Goal: Information Seeking & Learning: Learn about a topic

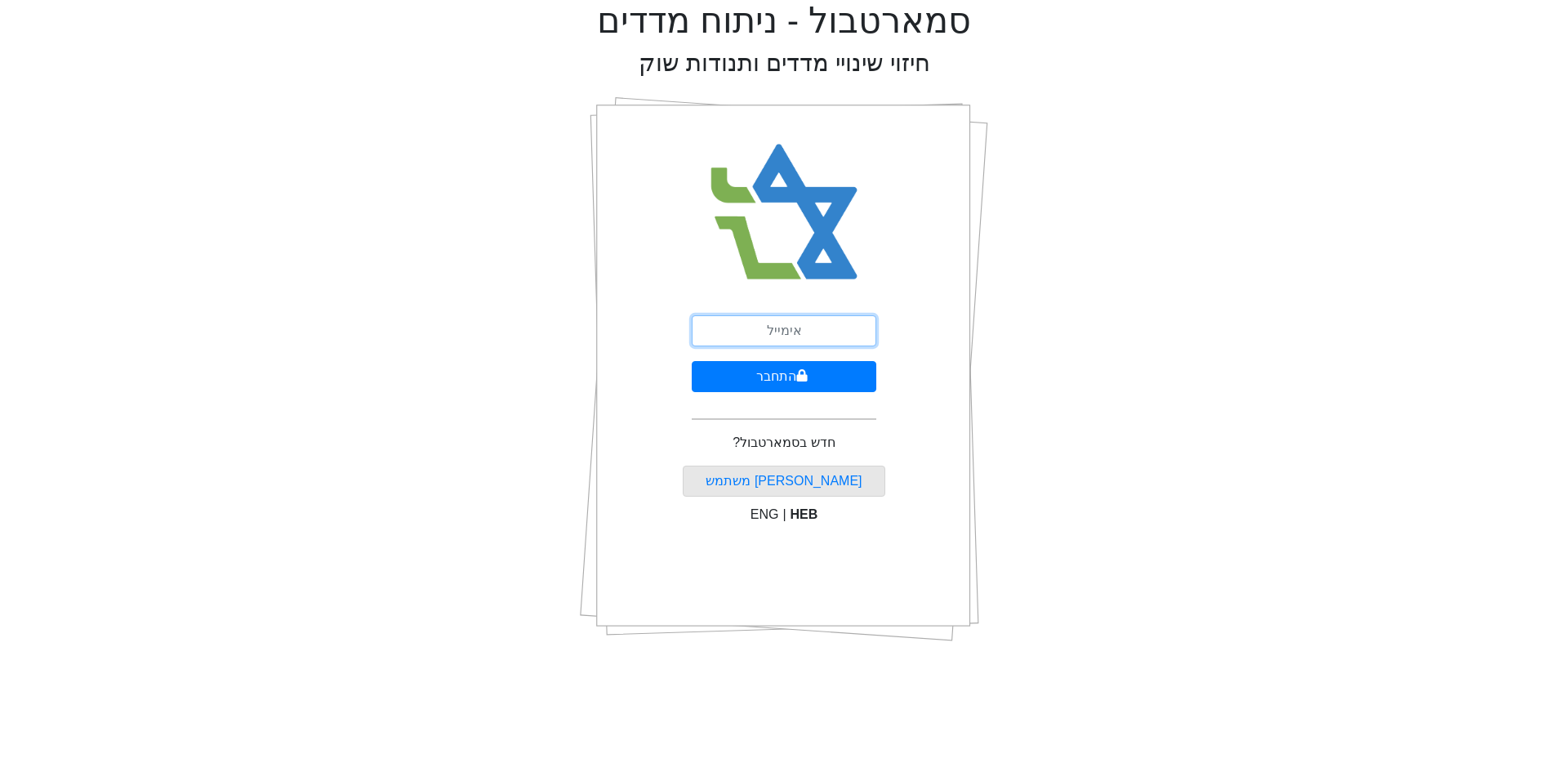
click at [779, 334] on input "email" at bounding box center [784, 331] width 184 height 31
type input "[EMAIL_ADDRESS][DOMAIN_NAME]"
click at [794, 376] on button "התחבר" at bounding box center [784, 376] width 184 height 31
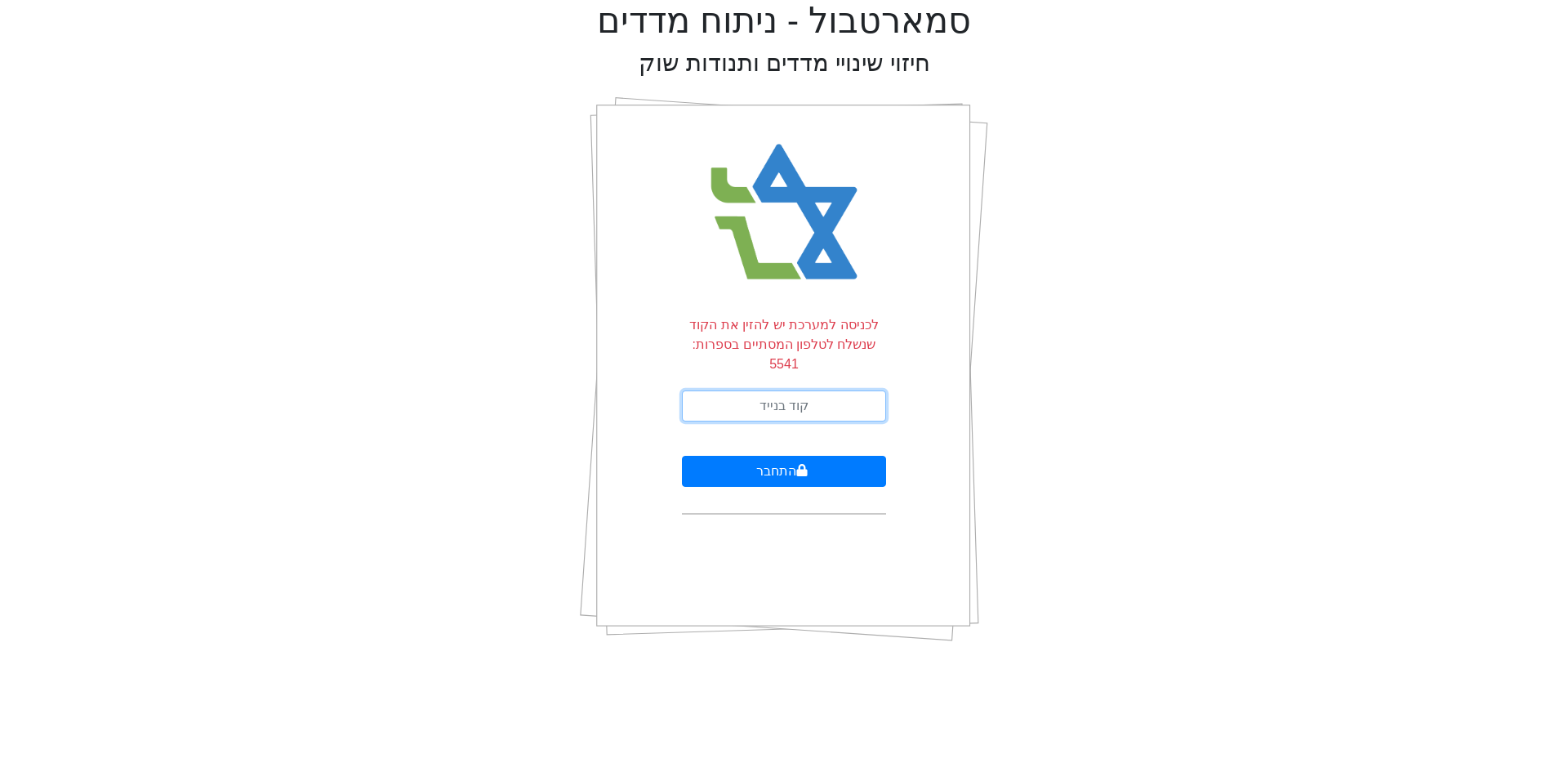
click at [773, 396] on input "text" at bounding box center [784, 406] width 204 height 31
type input "879403"
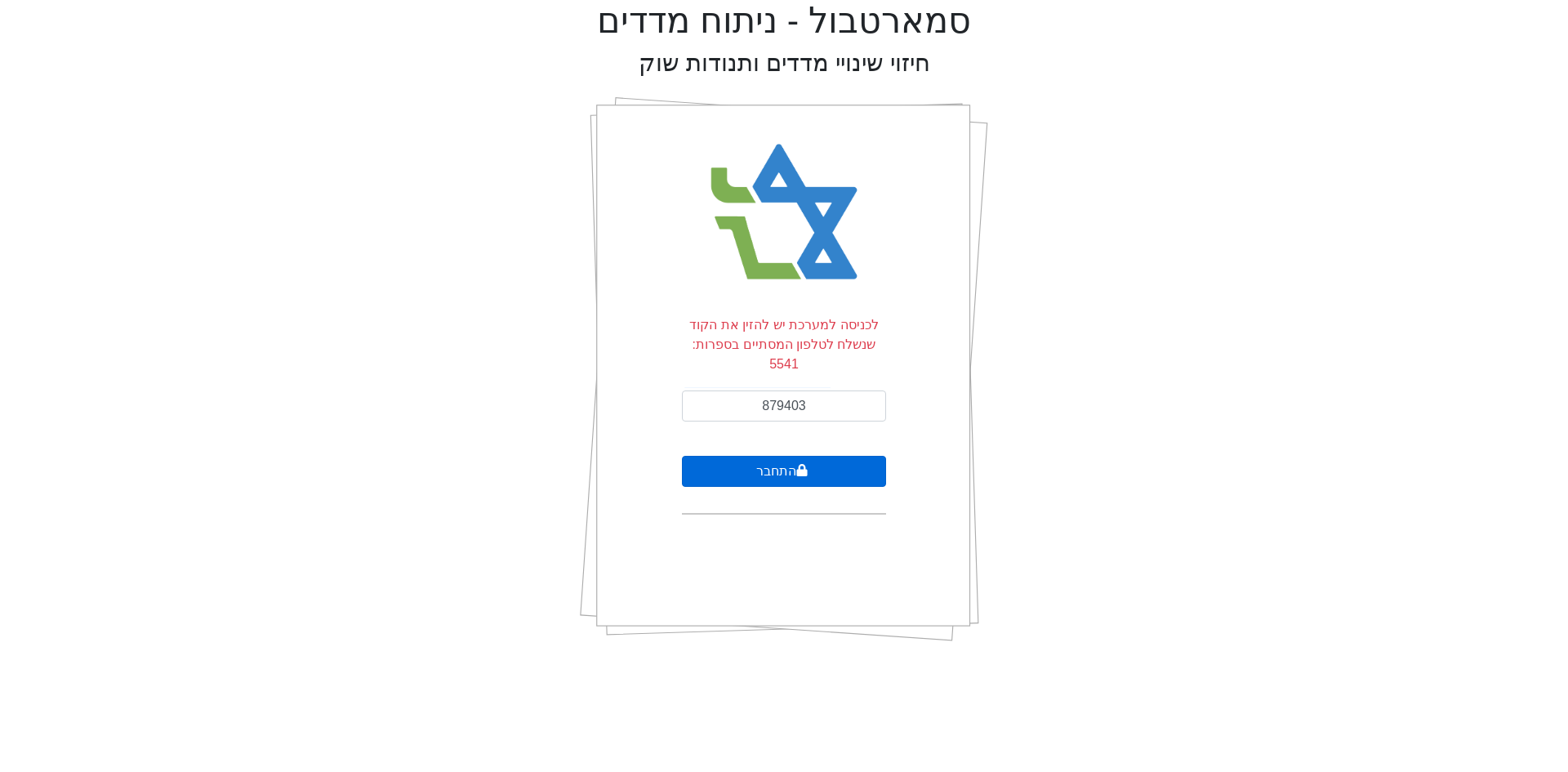
click at [777, 456] on button "התחבר" at bounding box center [784, 471] width 204 height 31
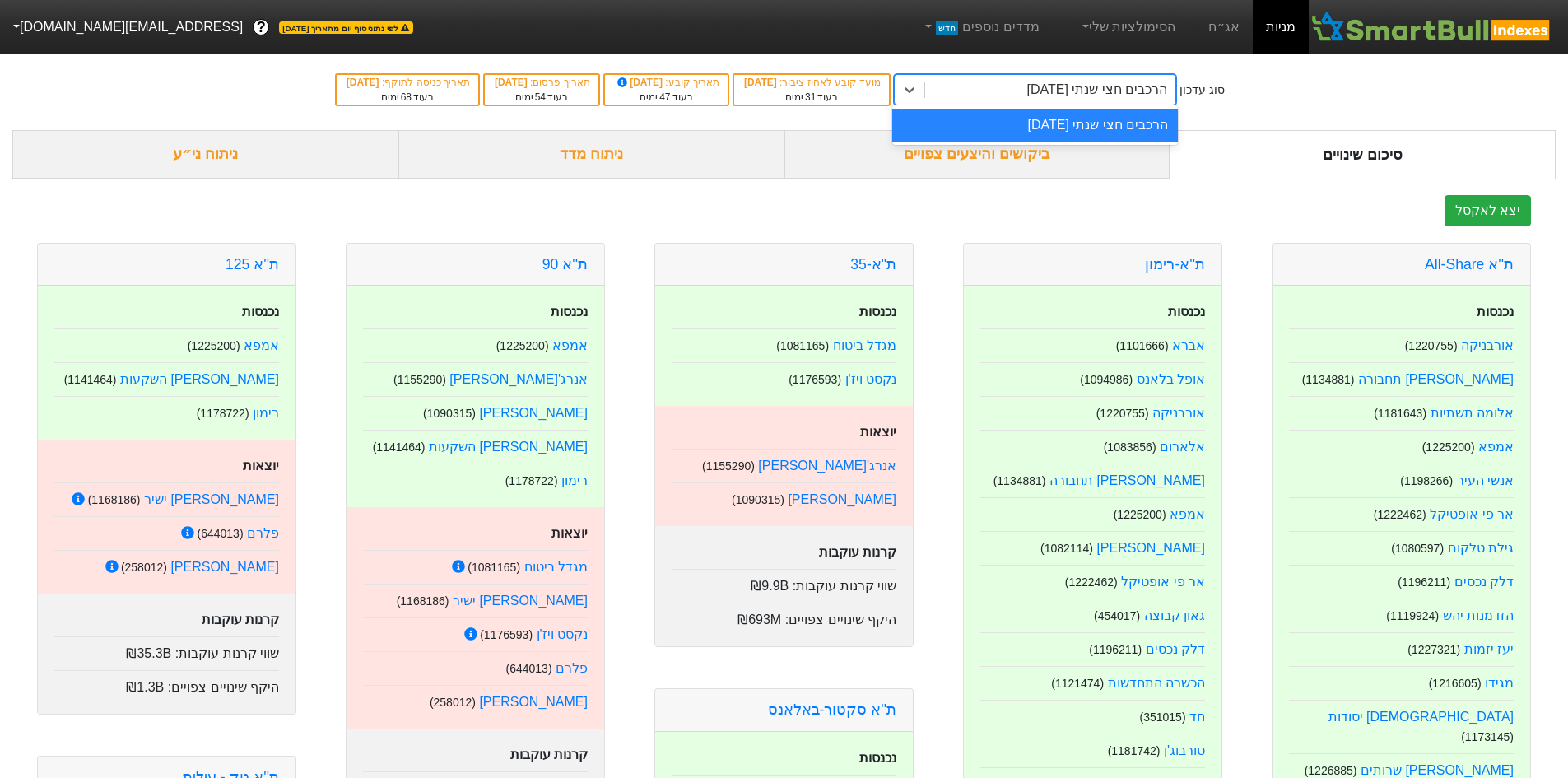
click at [1100, 85] on div "הרכבים חצי שנתי [DATE]" at bounding box center [1098, 90] width 141 height 20
click at [1234, 21] on link "אג״ח" at bounding box center [1224, 27] width 58 height 54
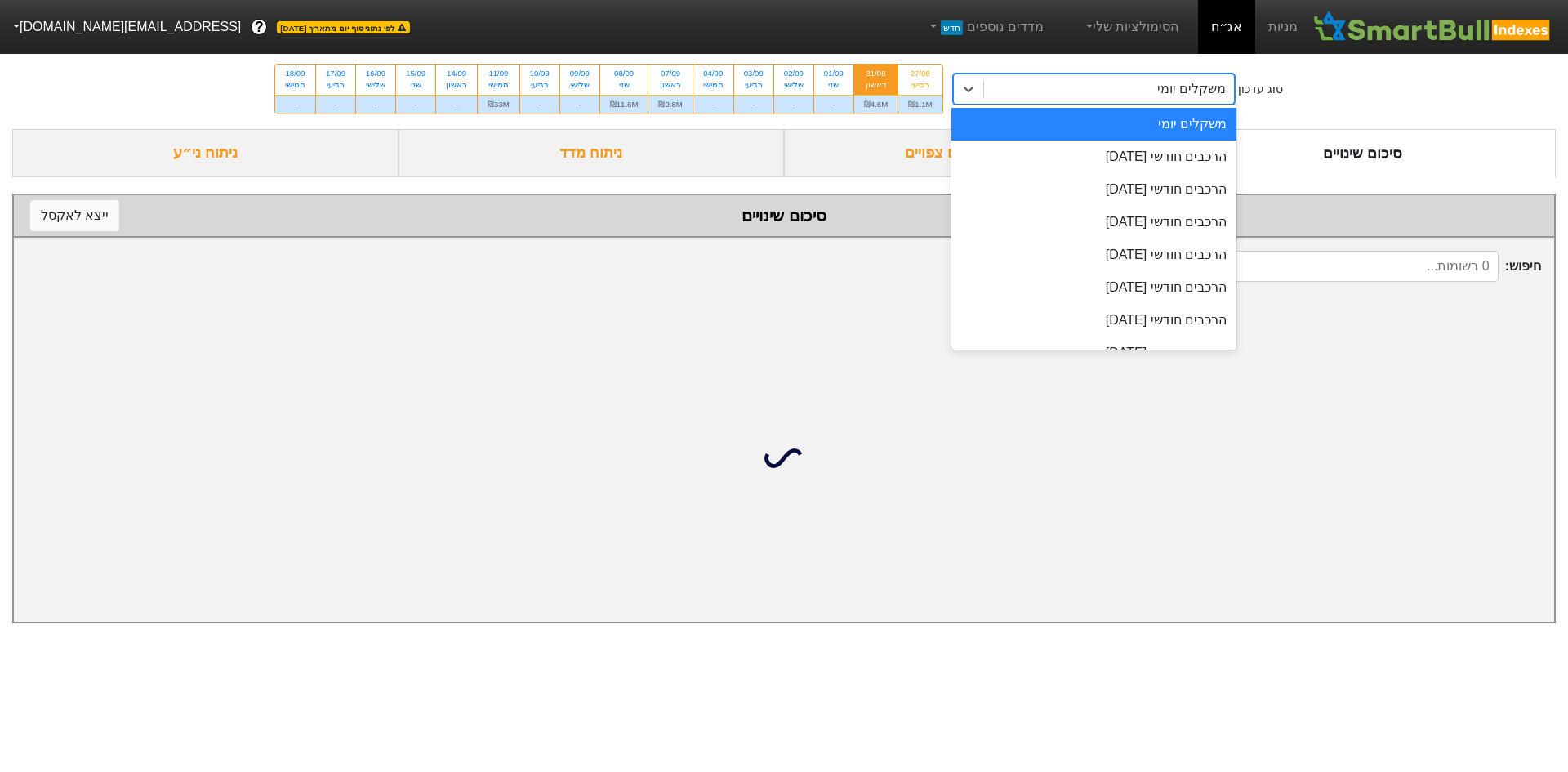
click at [1070, 81] on div "משקלים יומי" at bounding box center [1110, 88] width 251 height 29
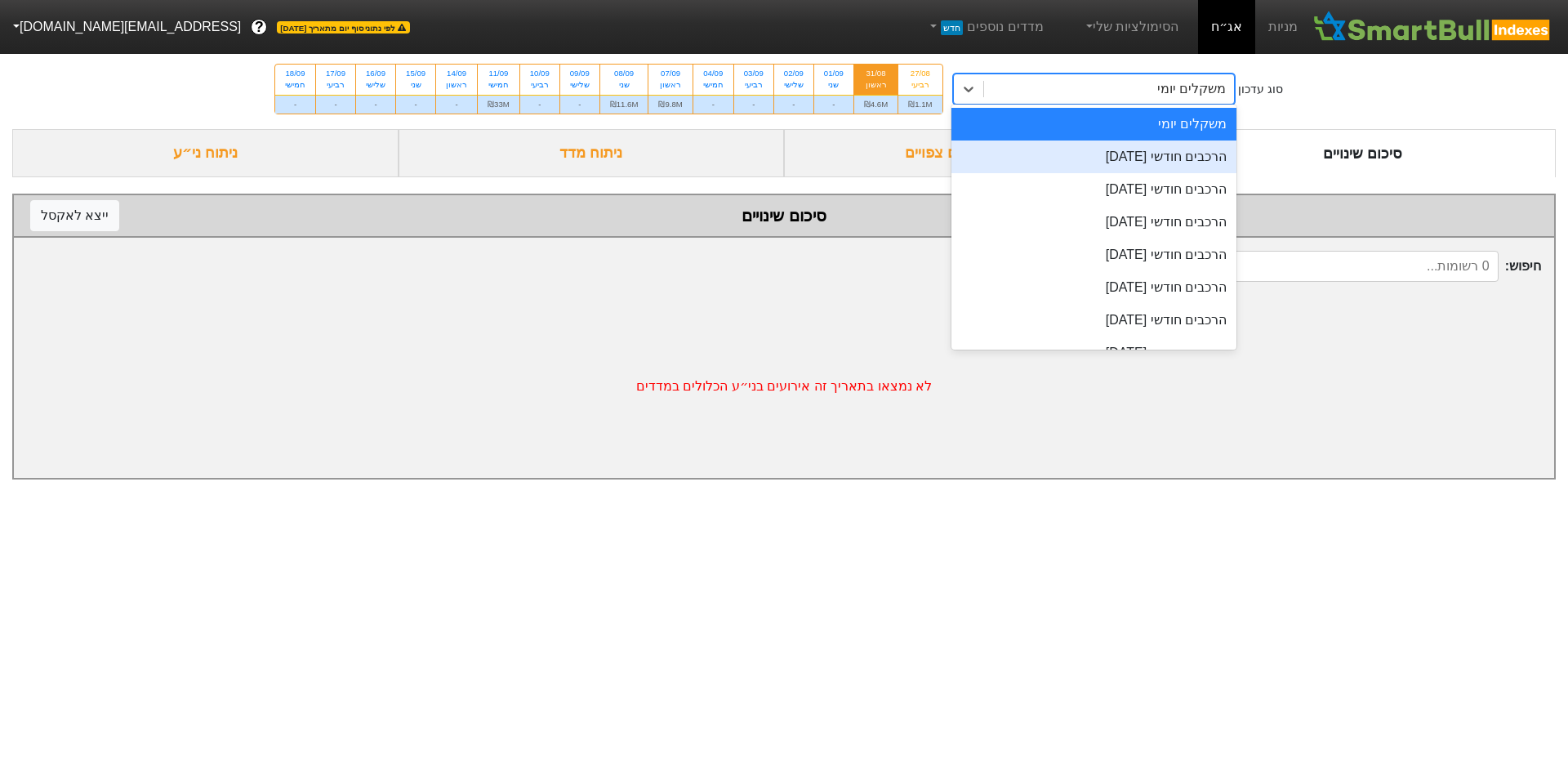
click at [1105, 158] on div "הרכבים חודשי [DATE]" at bounding box center [1095, 156] width 286 height 32
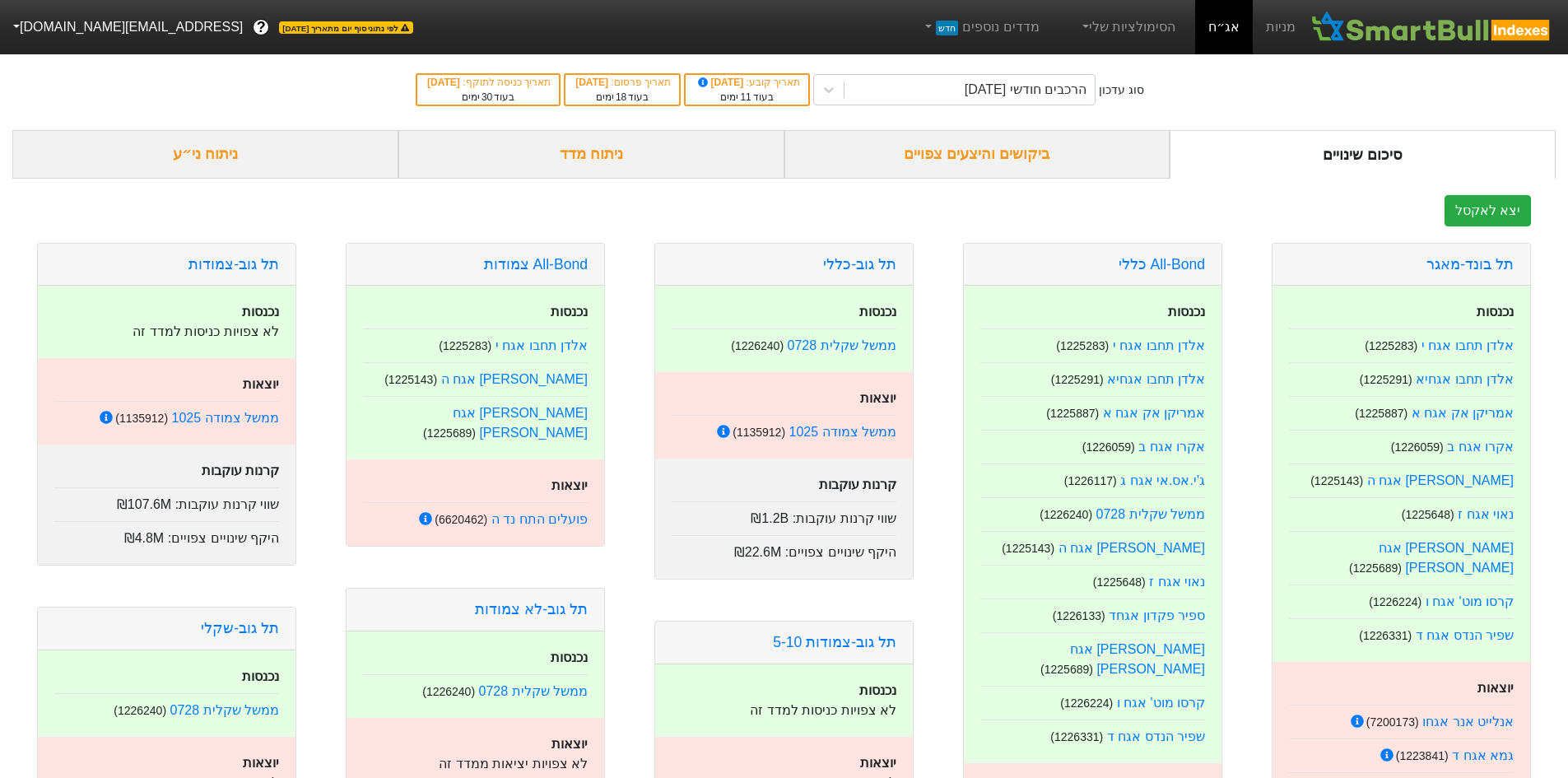
click at [1063, 152] on div "ביקושים והיצעים צפויים" at bounding box center [977, 154] width 386 height 49
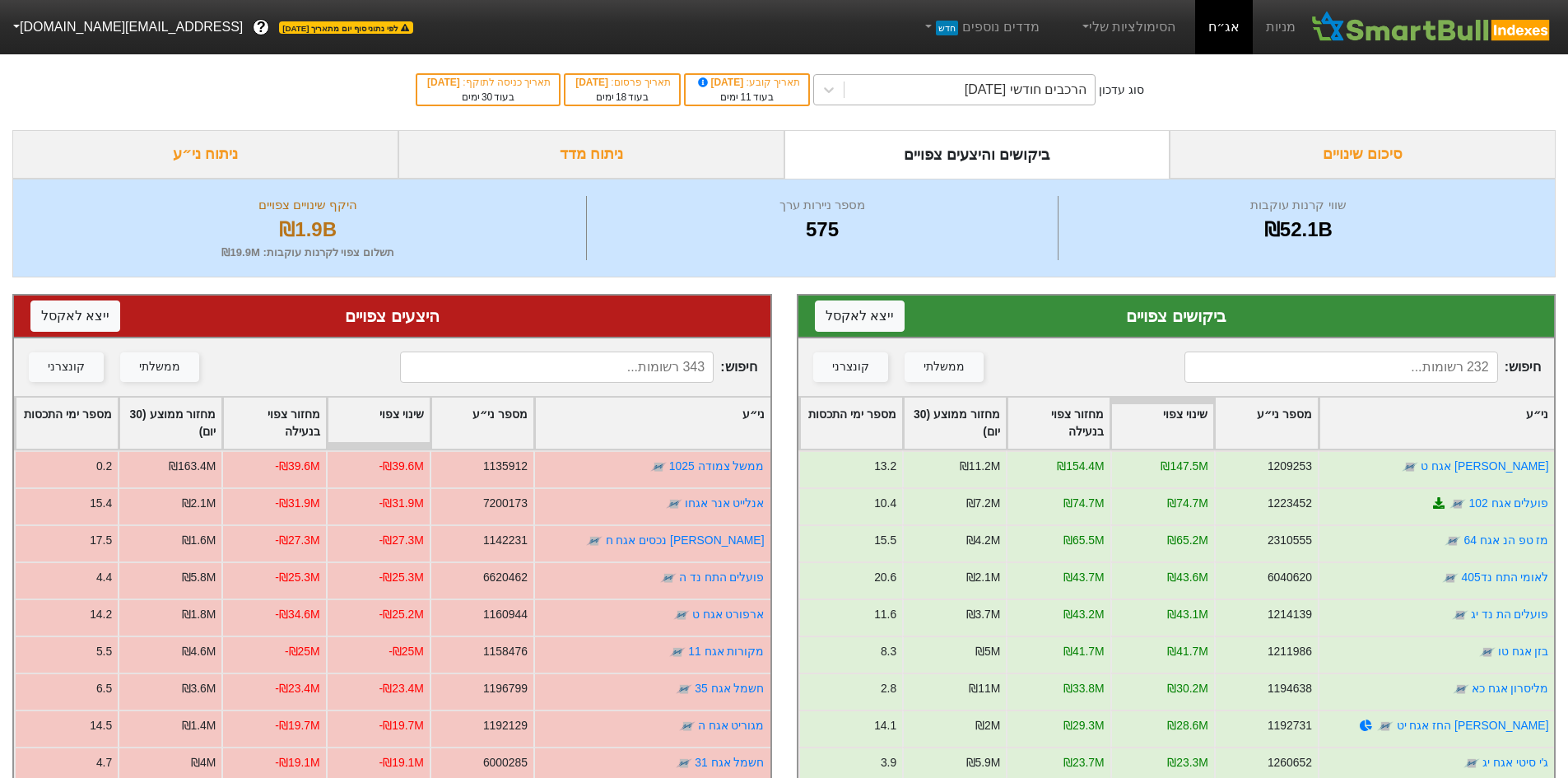
click at [993, 83] on div "הרכבים חודשי [DATE]" at bounding box center [1026, 90] width 122 height 20
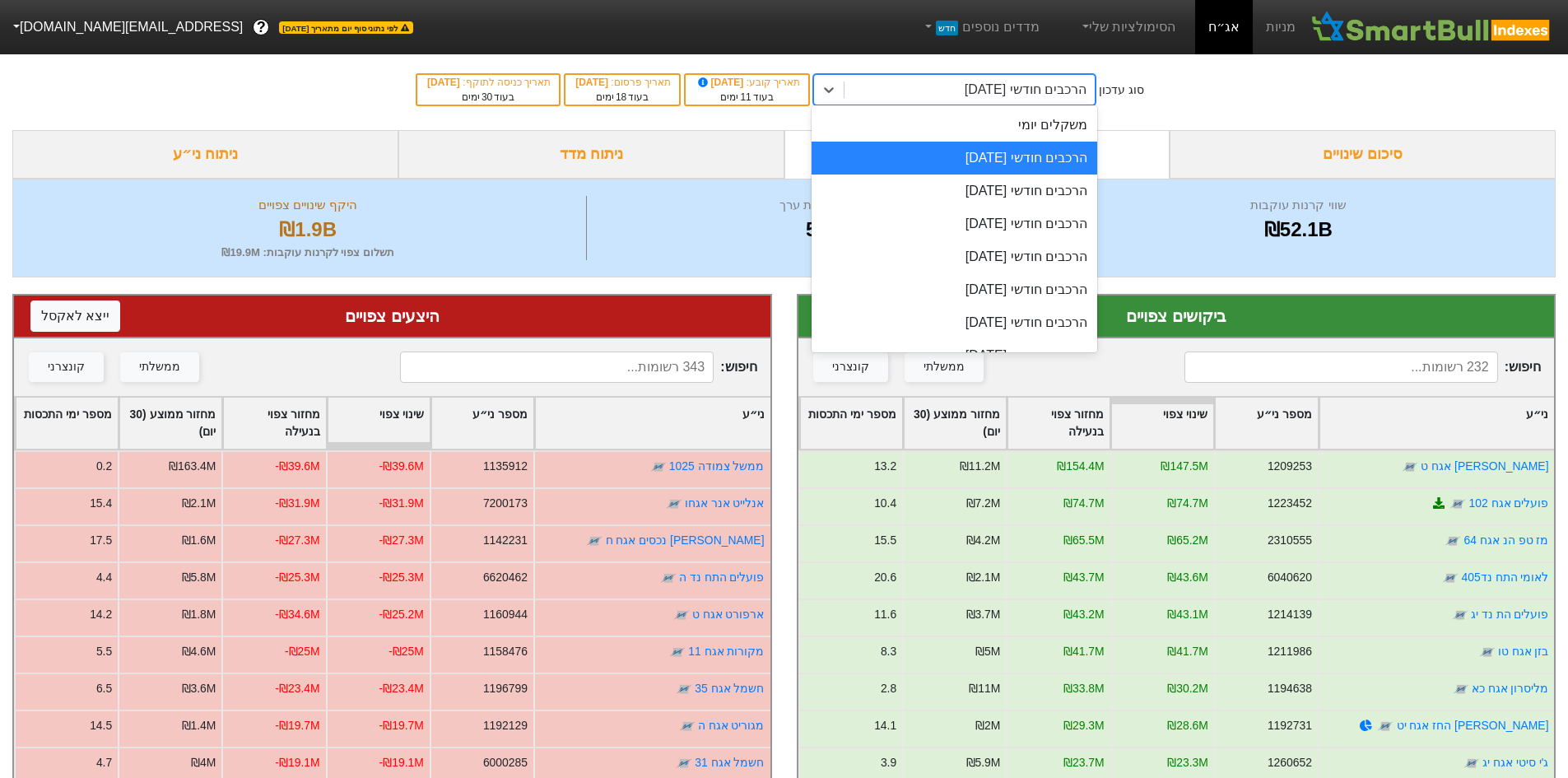
click at [1344, 111] on div "סוג עדכון option הרכבים חודשי [DATE], selected. option הרכבים חודשי [DATE] focu…" at bounding box center [784, 90] width 1568 height 80
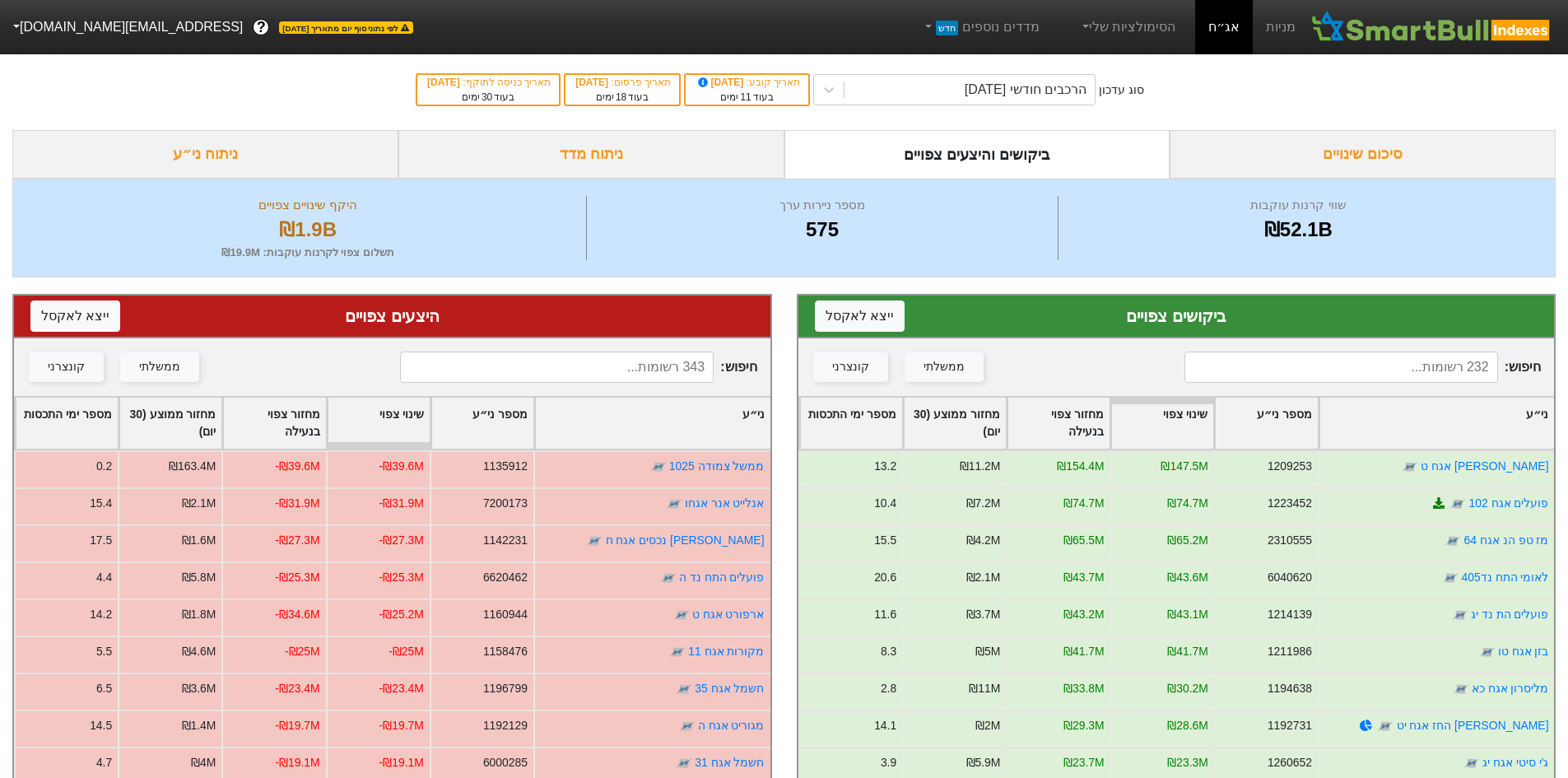
click at [1331, 138] on div "סיכום שינויים" at bounding box center [1362, 154] width 386 height 49
